Goal: Task Accomplishment & Management: Manage account settings

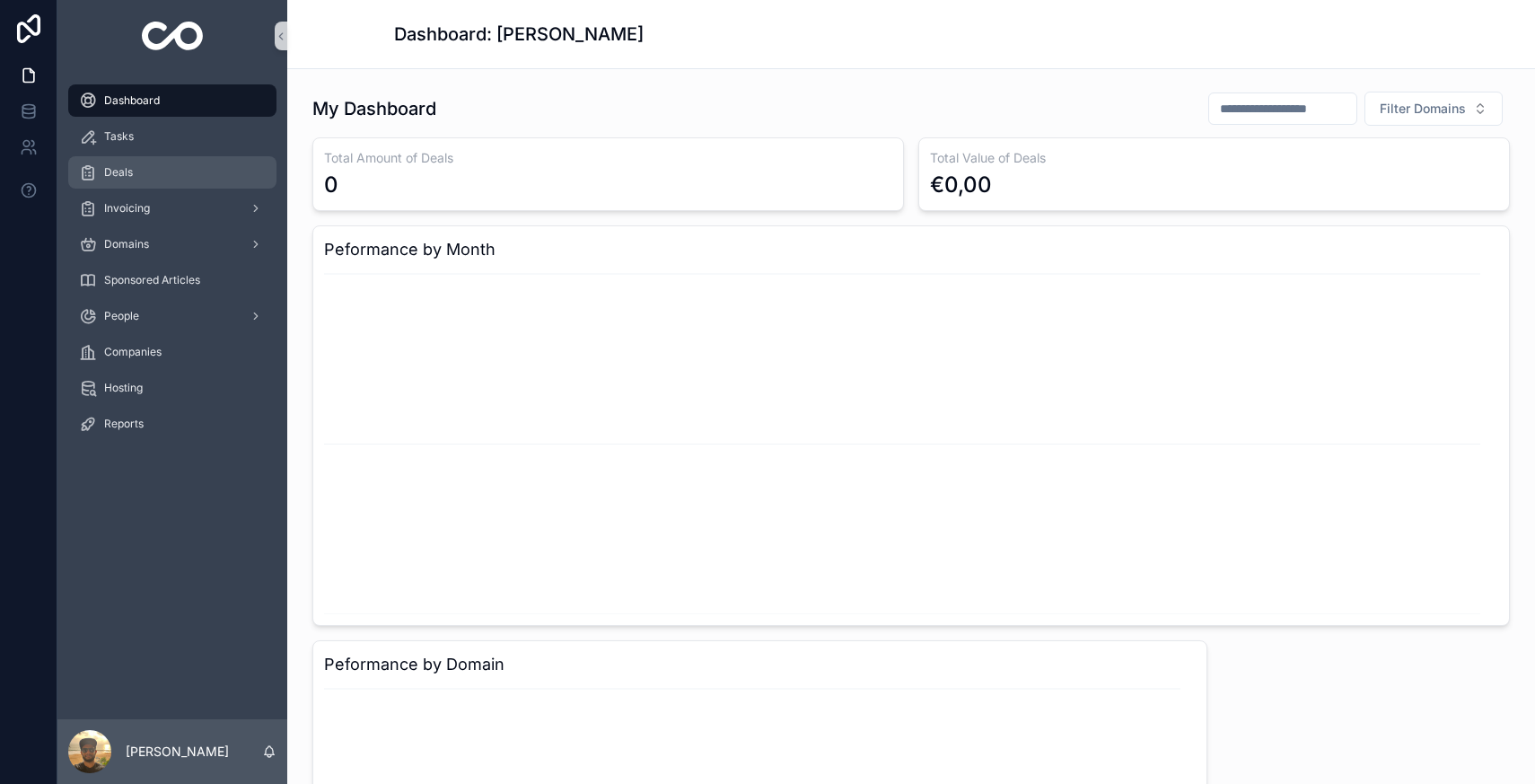
click at [202, 178] on div "Deals" at bounding box center [172, 172] width 187 height 29
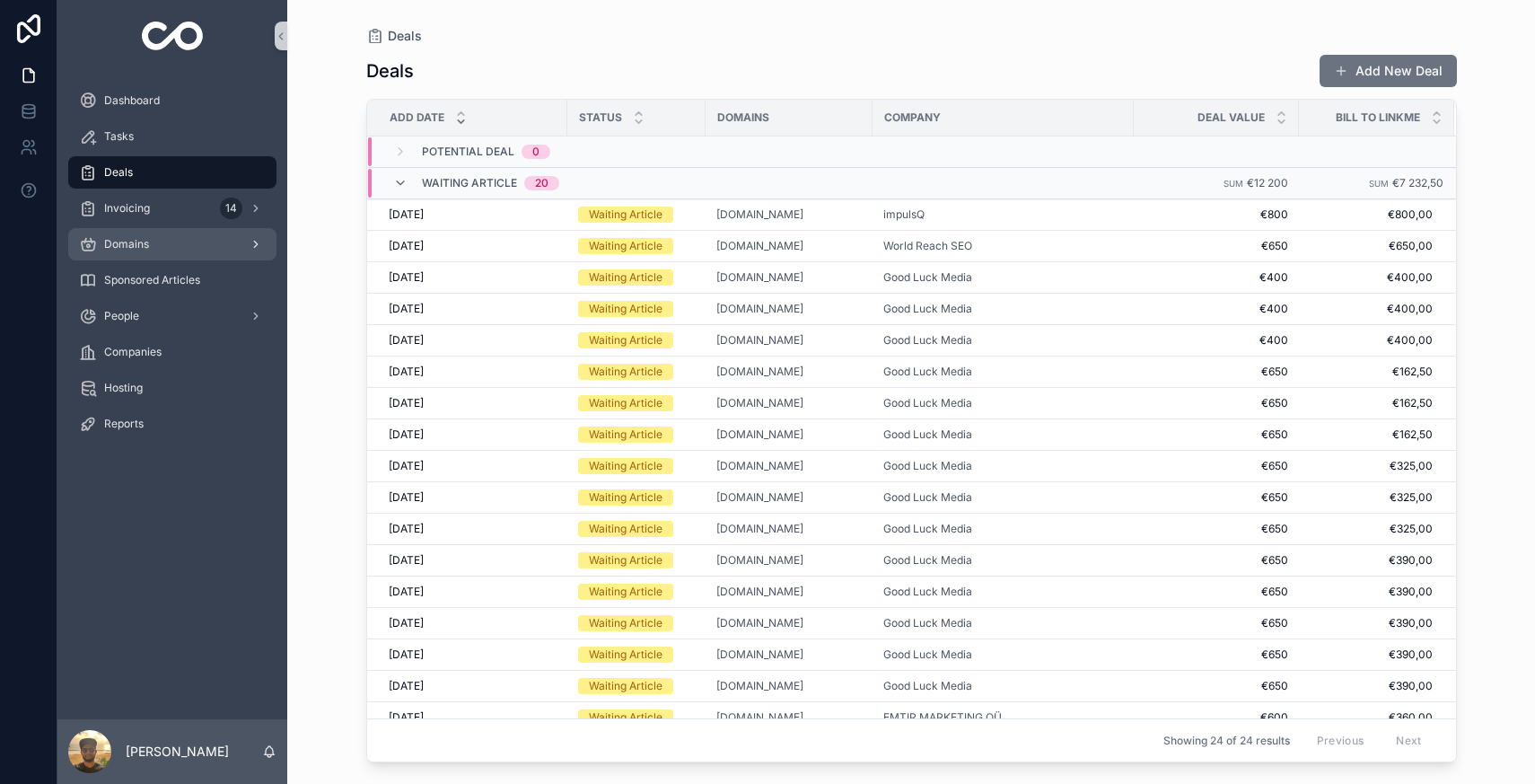
click at [91, 241] on icon "scrollable content" at bounding box center [88, 244] width 18 height 18
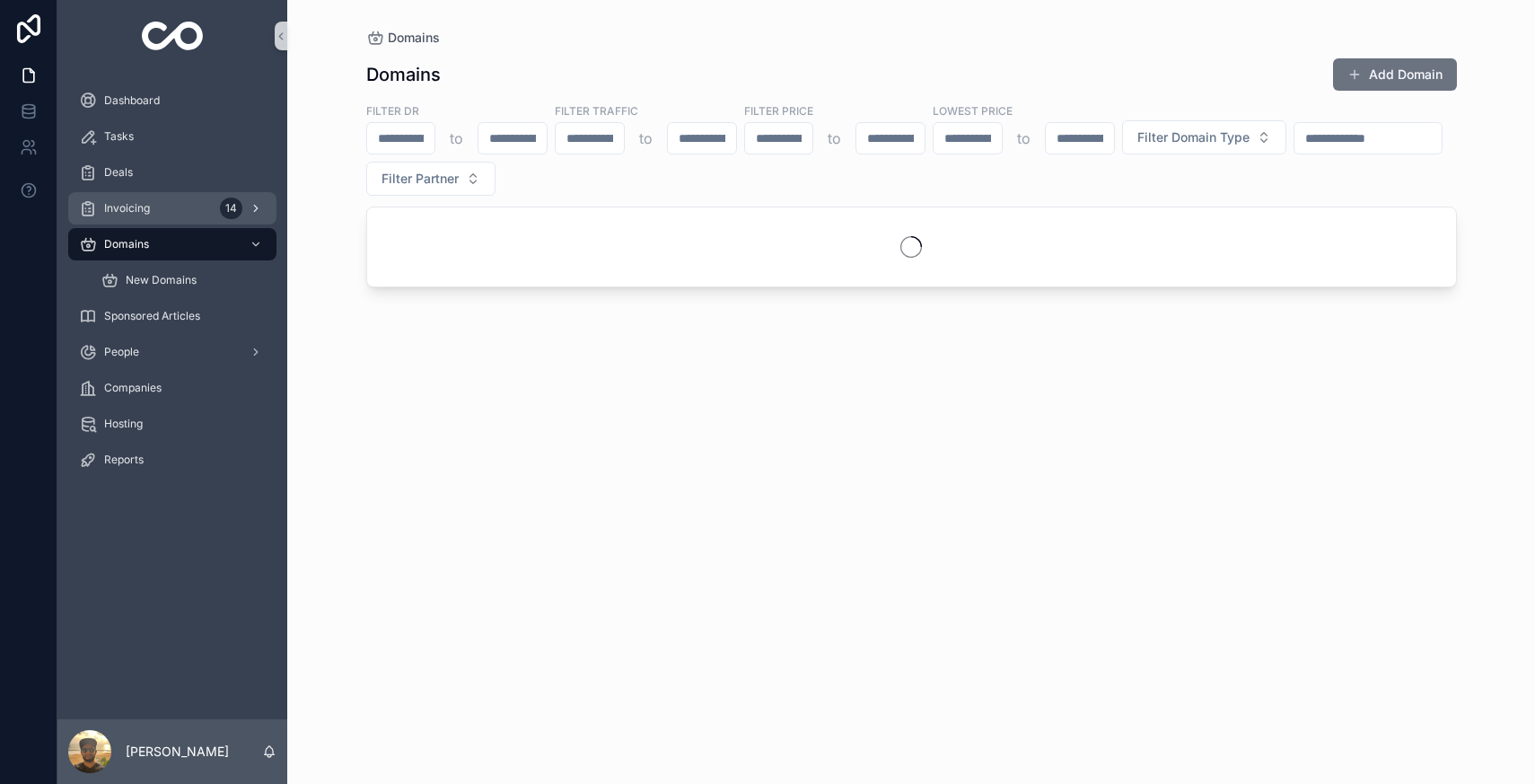
click at [114, 206] on span "Invoicing" at bounding box center [126, 208] width 46 height 15
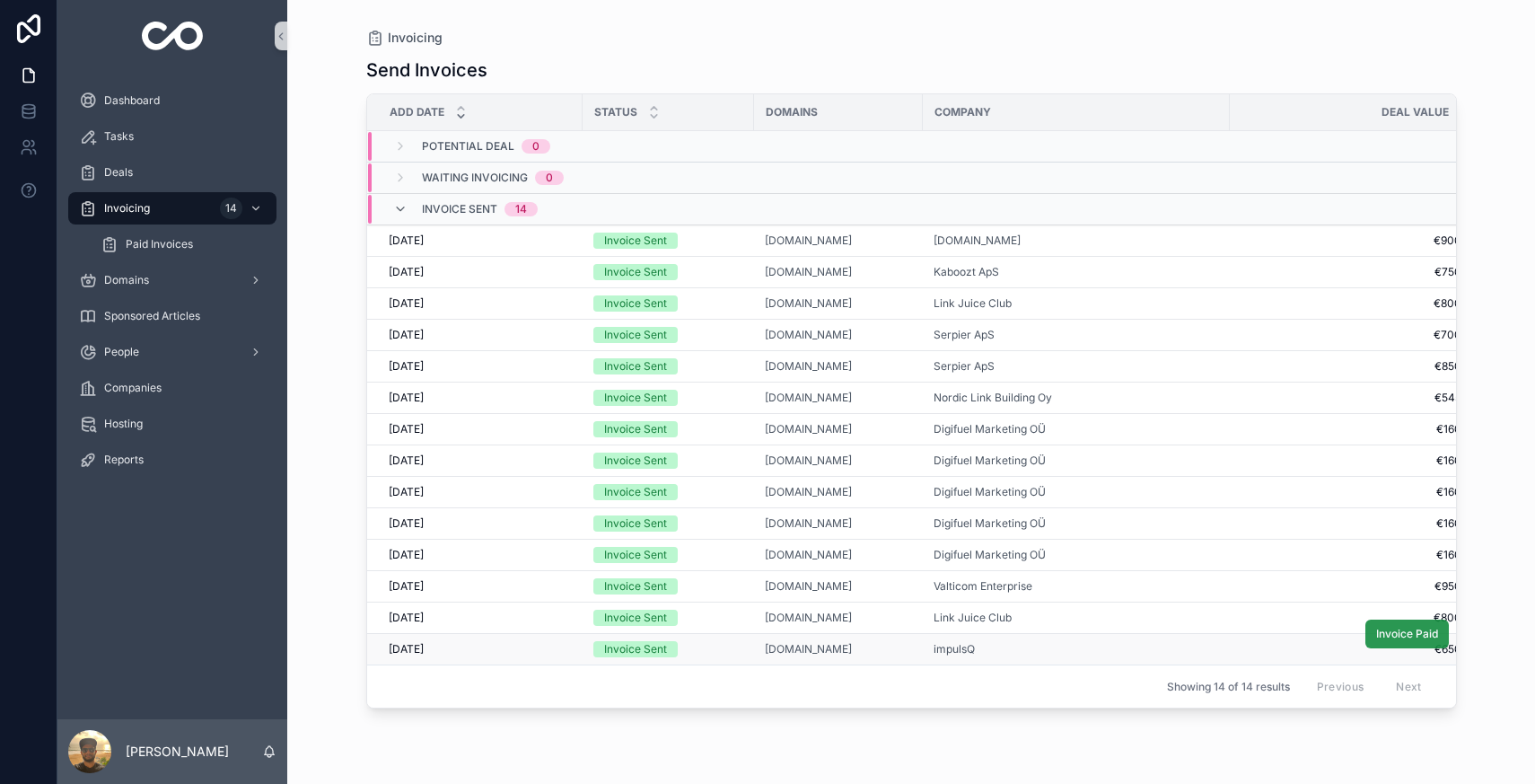
click at [1438, 634] on button "Invoice Paid" at bounding box center [1408, 634] width 84 height 29
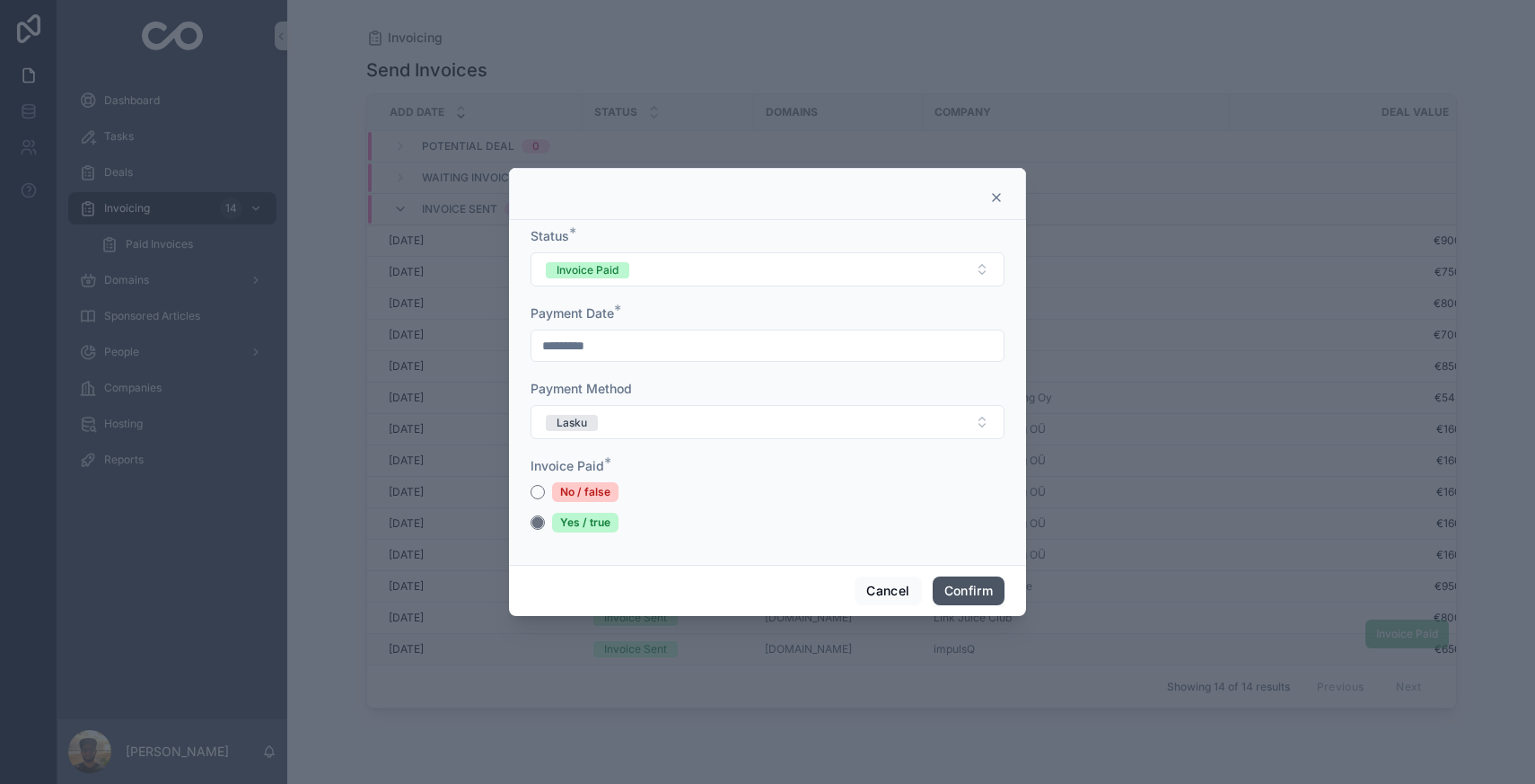
click at [953, 602] on button "Confirm" at bounding box center [969, 591] width 72 height 29
